Goal: Check status: Check status

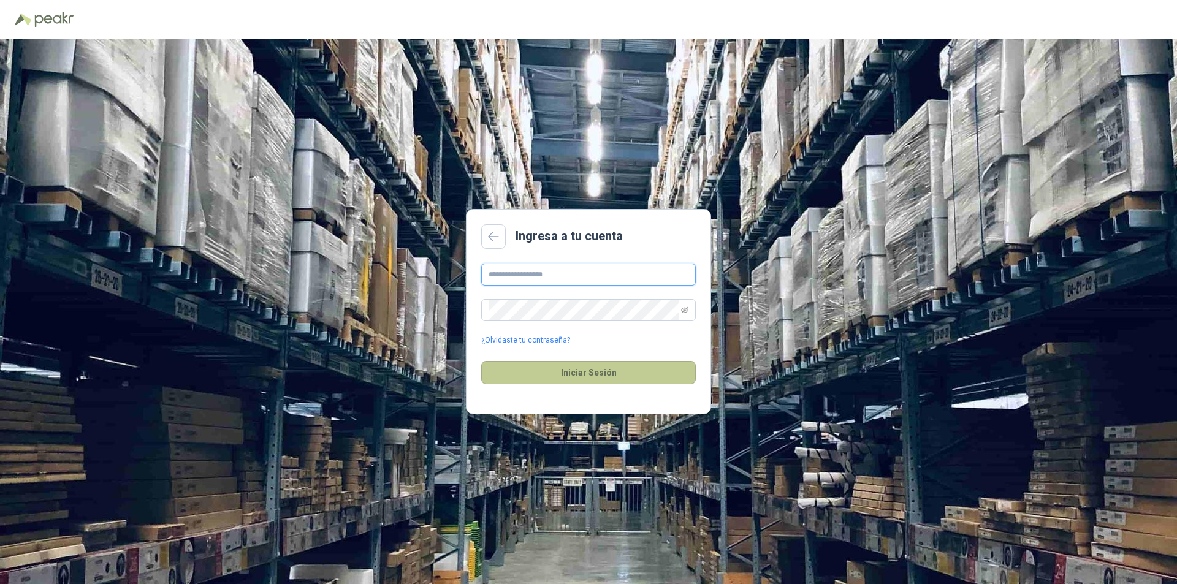
type input "**********"
click at [597, 369] on button "Iniciar Sesión" at bounding box center [588, 372] width 214 height 23
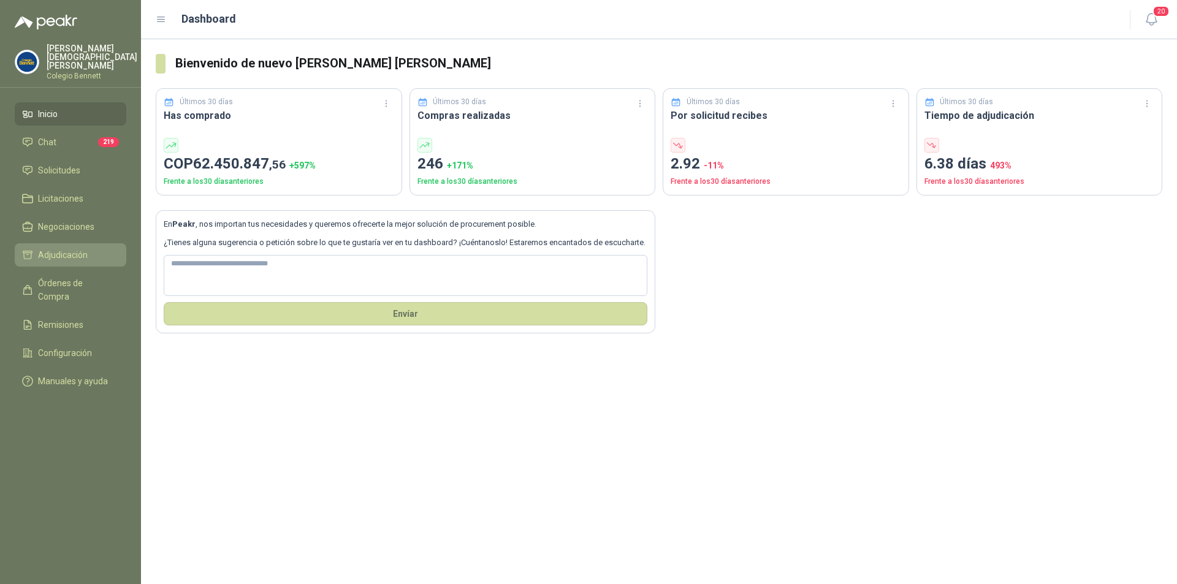
click at [53, 248] on span "Adjudicación" at bounding box center [63, 254] width 50 height 13
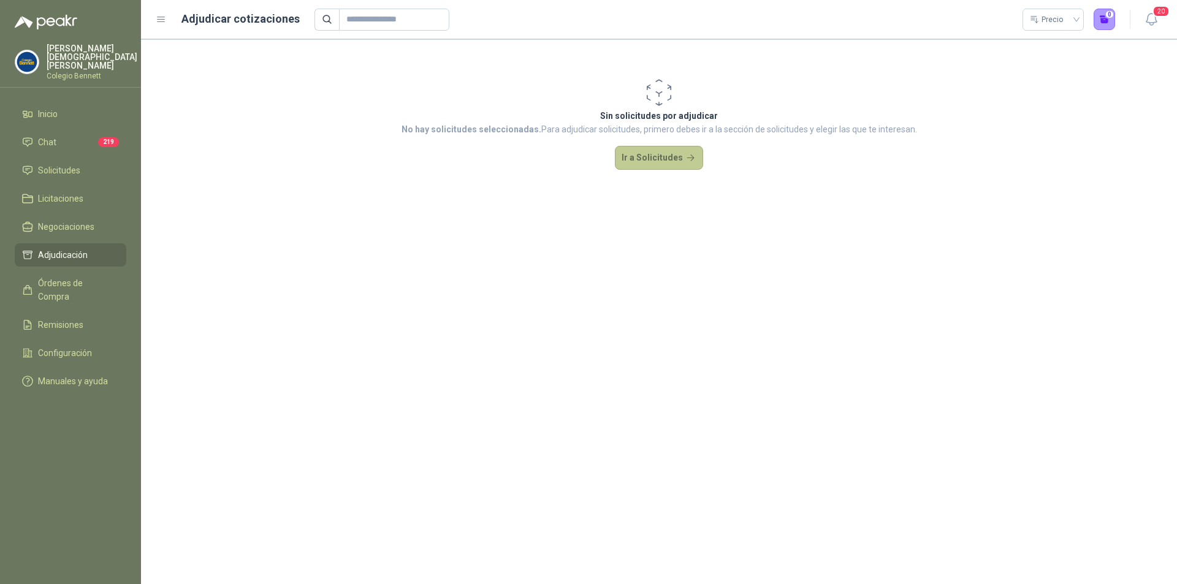
click at [654, 153] on button "Ir a Solicitudes" at bounding box center [659, 158] width 88 height 25
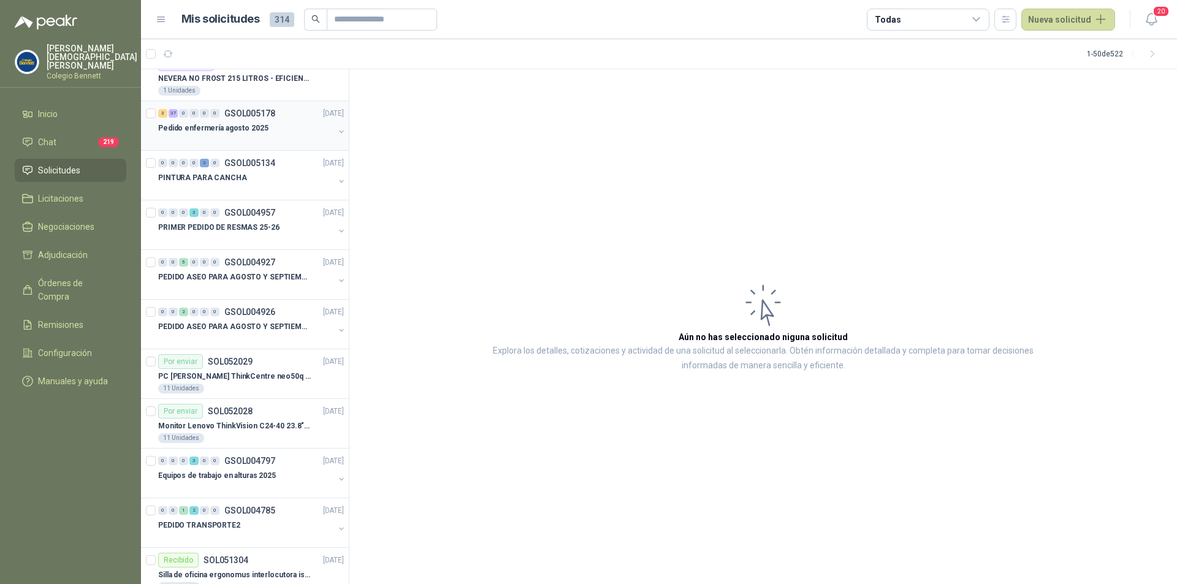
scroll to position [27, 0]
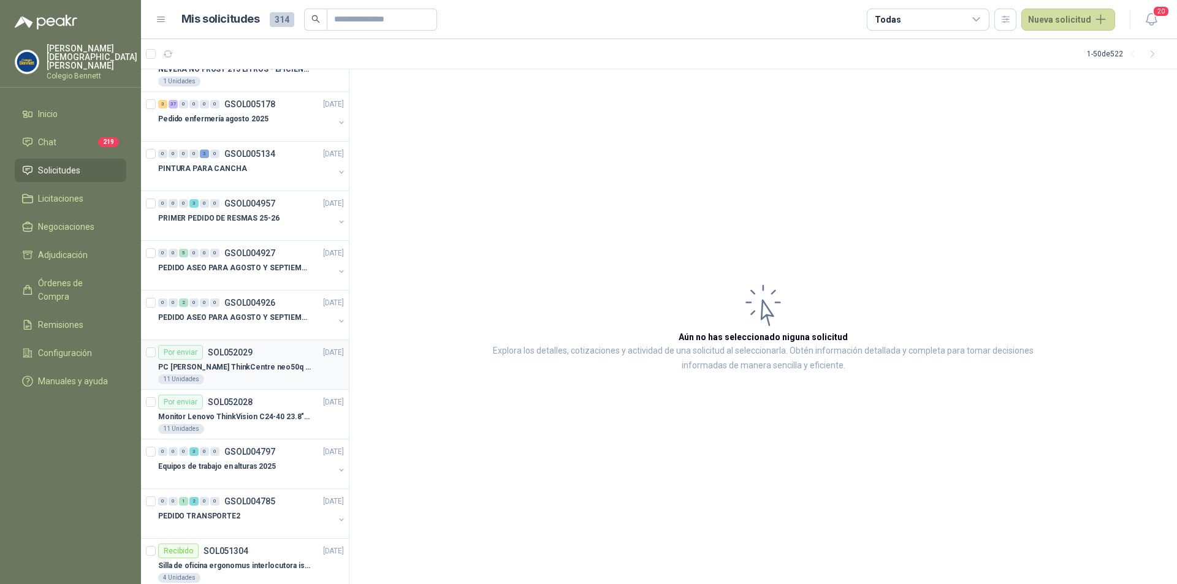
click at [218, 345] on div "Por enviar SOL052029" at bounding box center [205, 352] width 94 height 15
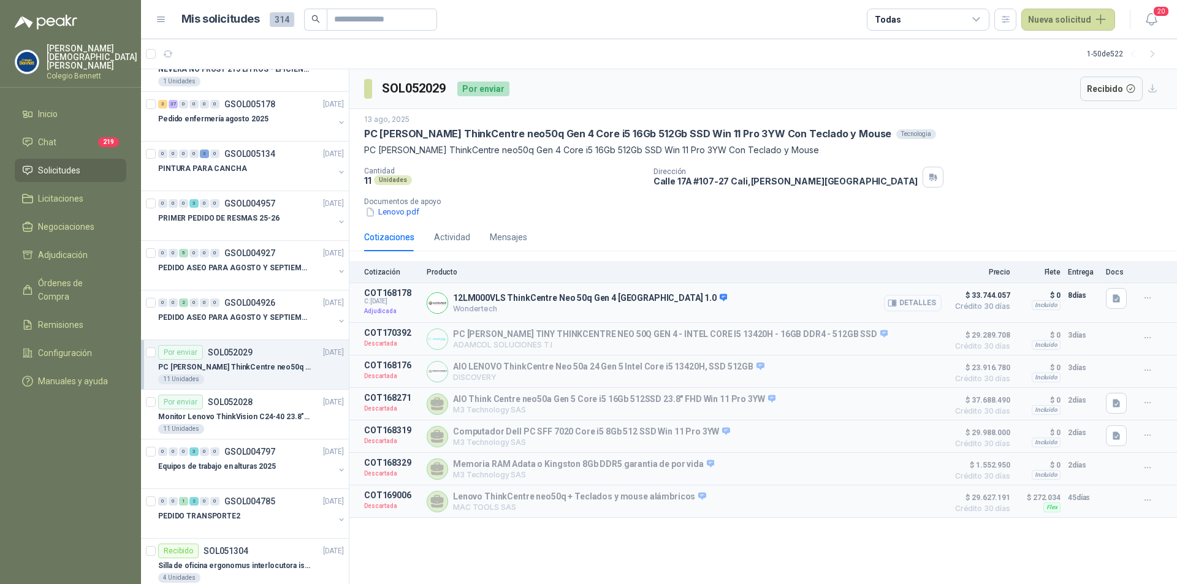
click at [907, 299] on button "Detalles" at bounding box center [913, 303] width 58 height 17
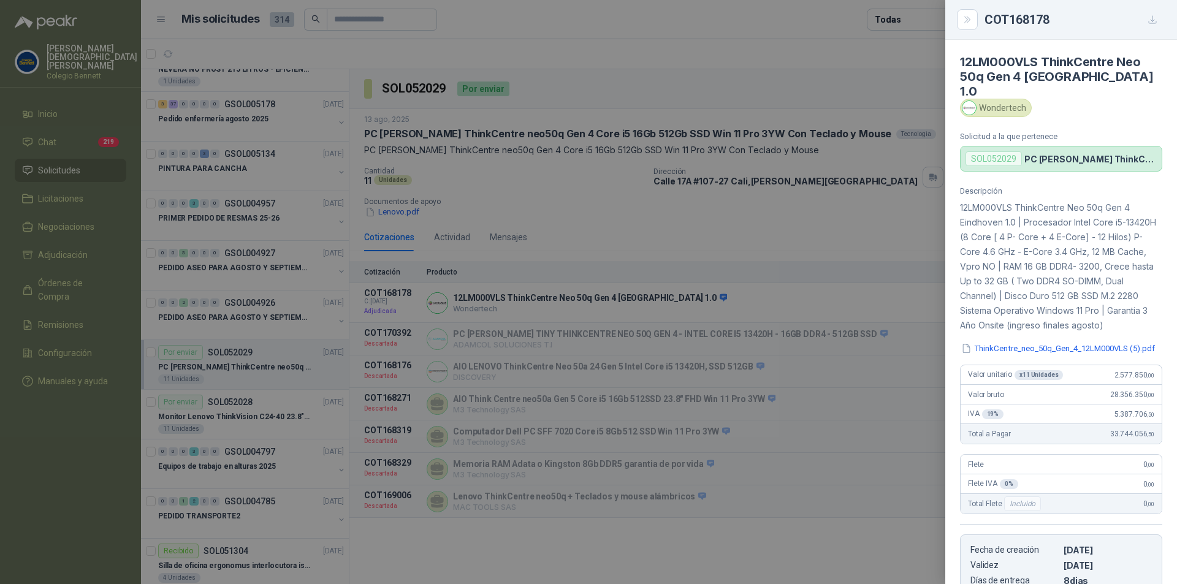
click at [693, 77] on div at bounding box center [588, 292] width 1177 height 584
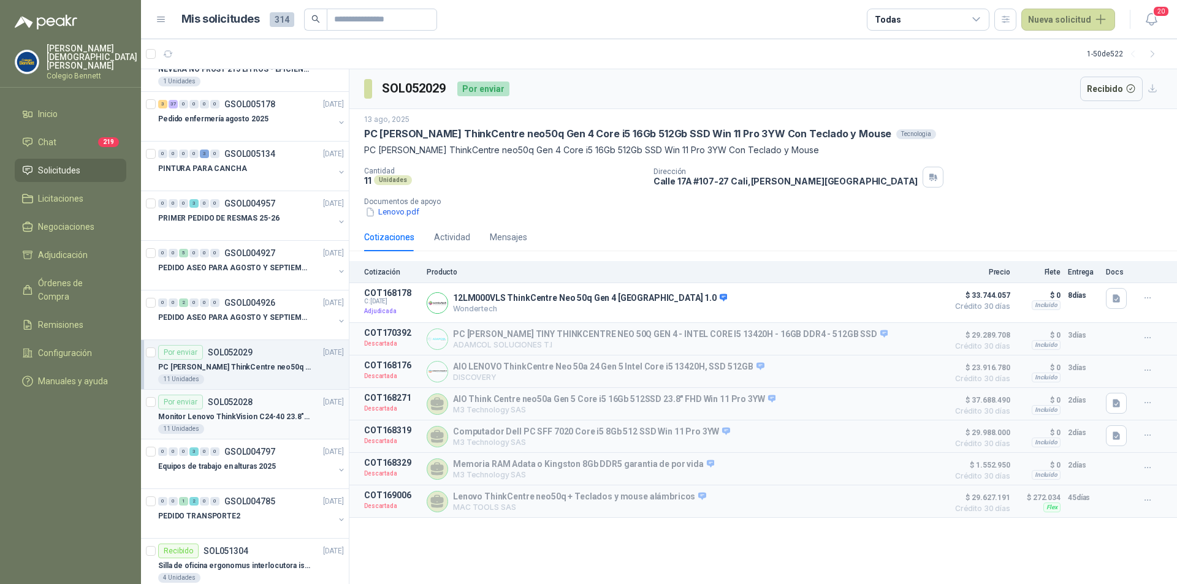
click at [256, 408] on div "Por enviar SOL052028 [DATE]" at bounding box center [251, 402] width 186 height 15
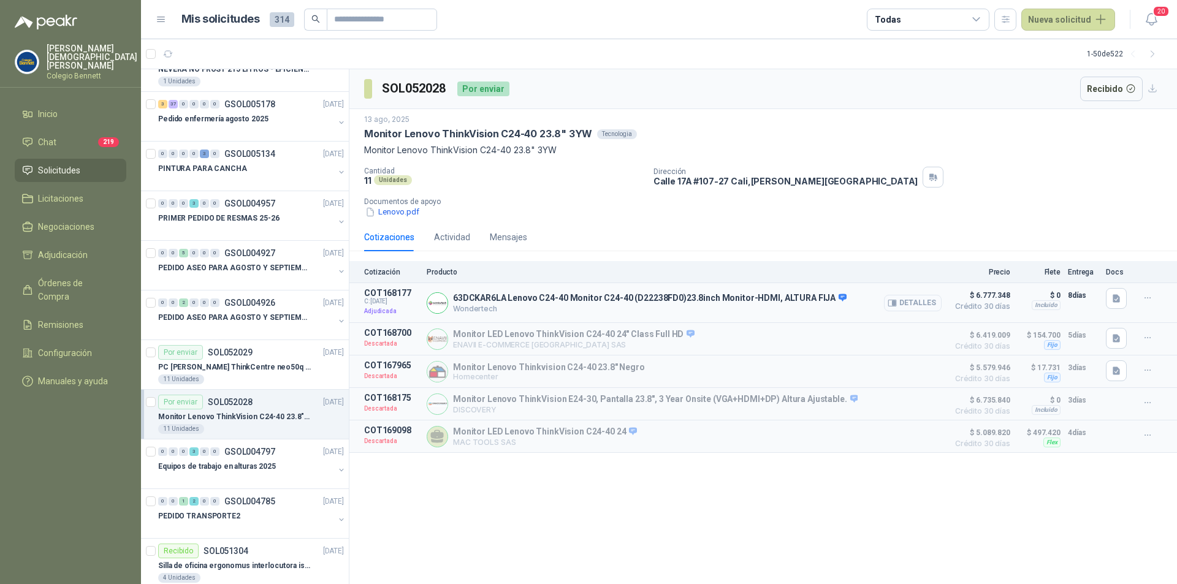
click at [909, 303] on button "Detalles" at bounding box center [913, 303] width 58 height 17
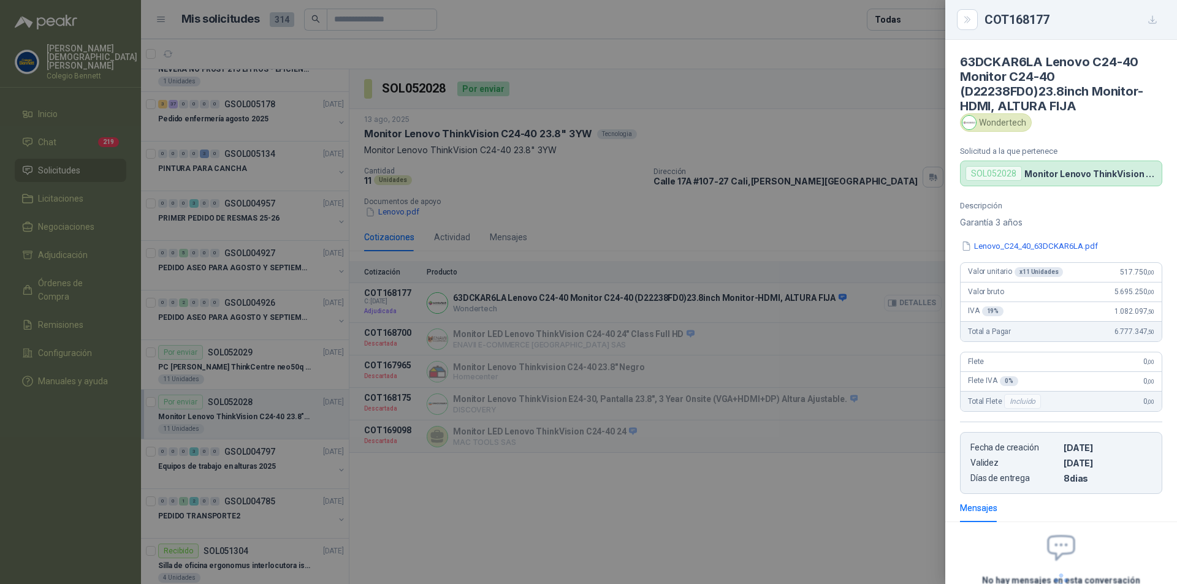
scroll to position [107, 0]
